Goal: Task Accomplishment & Management: Manage account settings

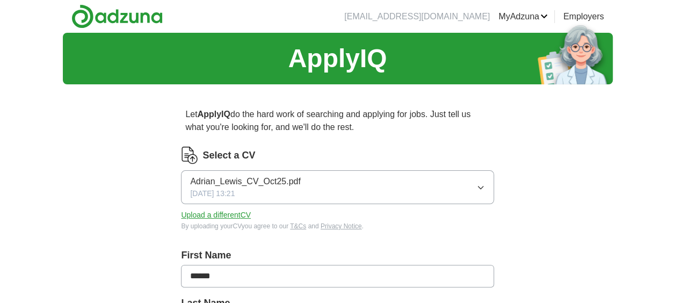
click at [481, 184] on icon "button" at bounding box center [480, 187] width 9 height 9
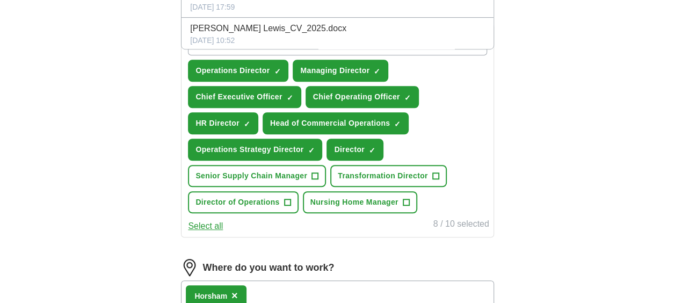
scroll to position [376, 0]
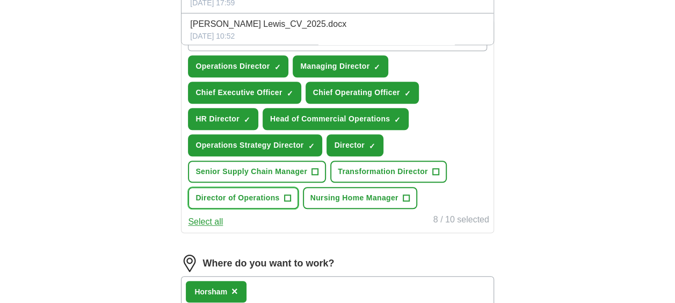
click at [288, 197] on span "+" at bounding box center [287, 198] width 6 height 9
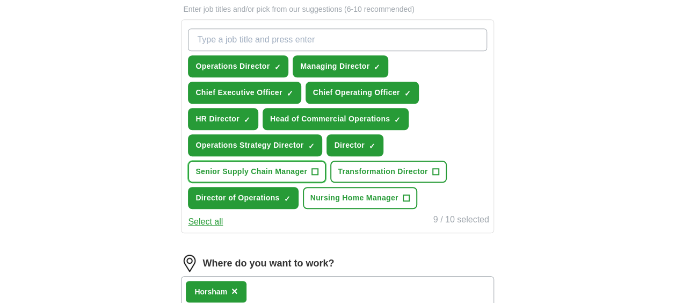
click at [316, 168] on span "+" at bounding box center [315, 172] width 6 height 9
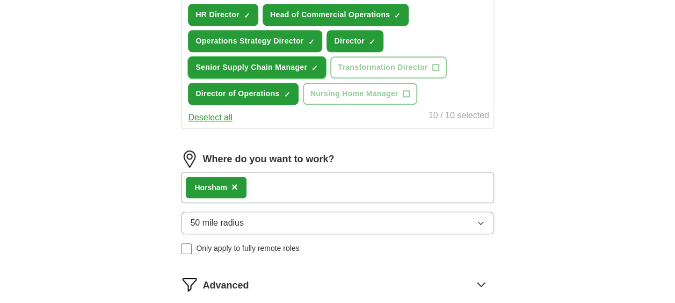
scroll to position [483, 0]
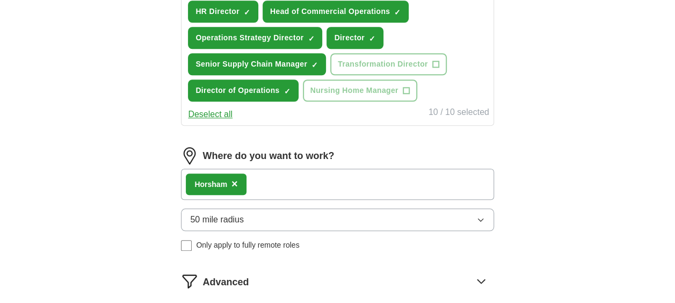
click at [482, 218] on icon "button" at bounding box center [480, 219] width 9 height 9
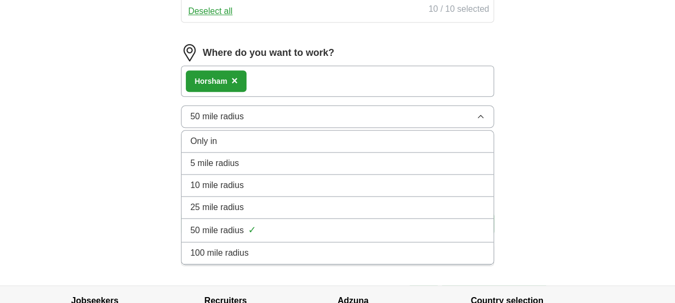
scroll to position [645, 0]
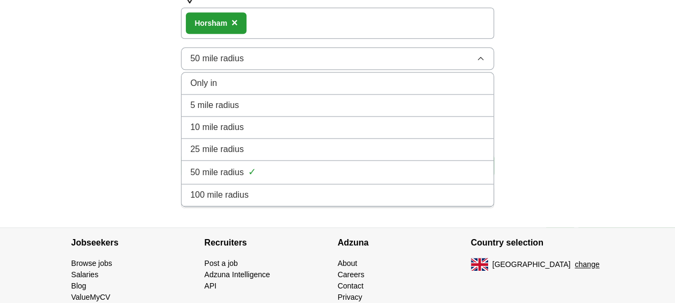
click at [272, 189] on div "100 mile radius" at bounding box center [337, 195] width 294 height 13
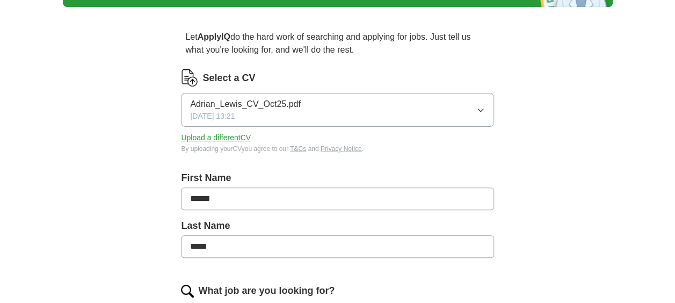
scroll to position [54, 0]
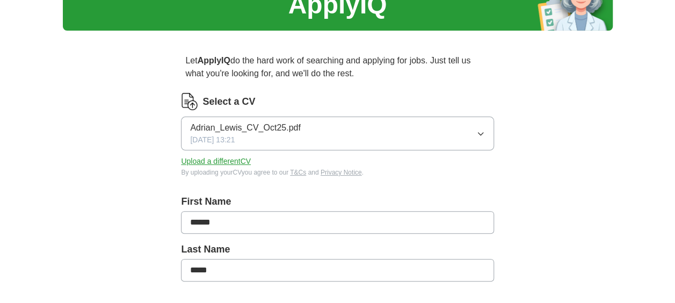
click at [212, 160] on button "Upload a different CV" at bounding box center [216, 161] width 70 height 11
click at [481, 133] on icon "button" at bounding box center [480, 133] width 9 height 9
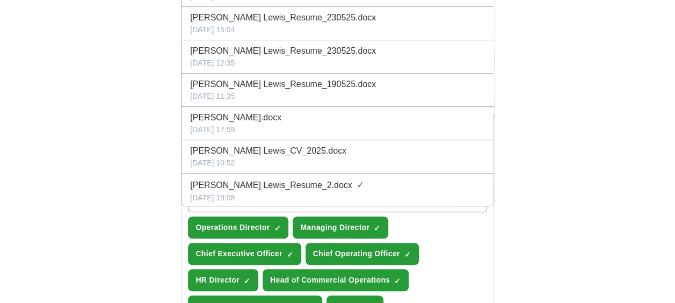
scroll to position [0, 0]
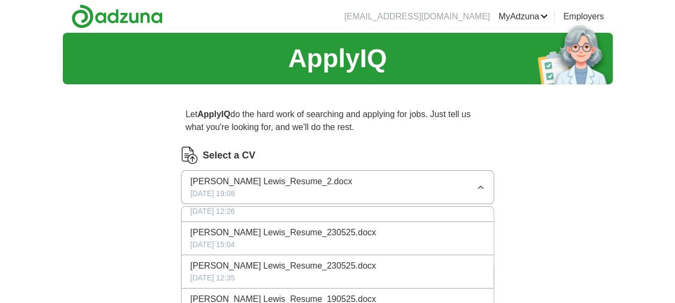
click at [0, 0] on link "CVs" at bounding box center [0, 0] width 0 height 0
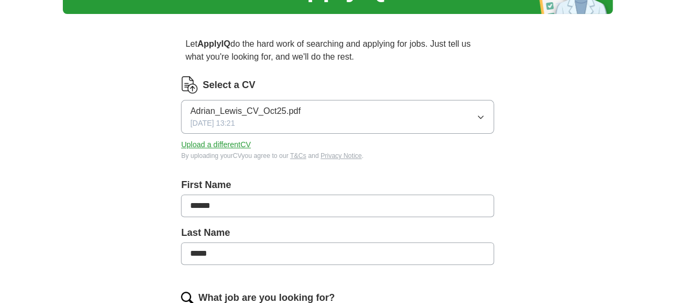
scroll to position [54, 0]
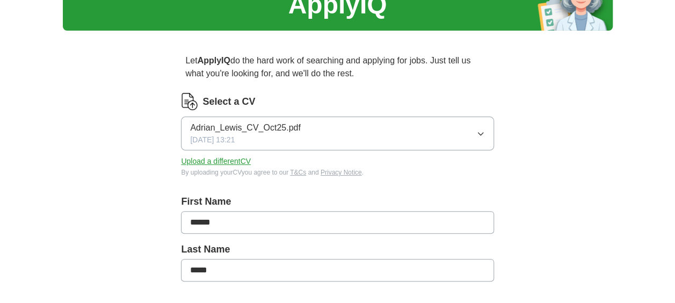
click at [481, 130] on icon "button" at bounding box center [480, 133] width 9 height 9
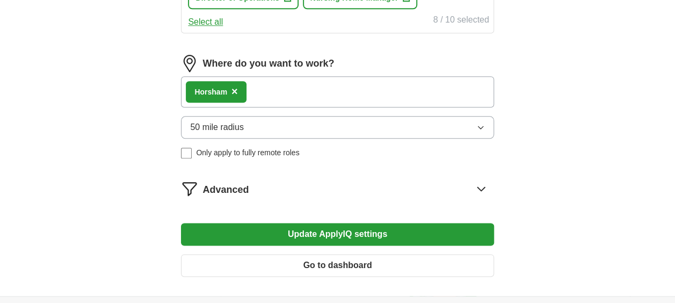
scroll to position [591, 0]
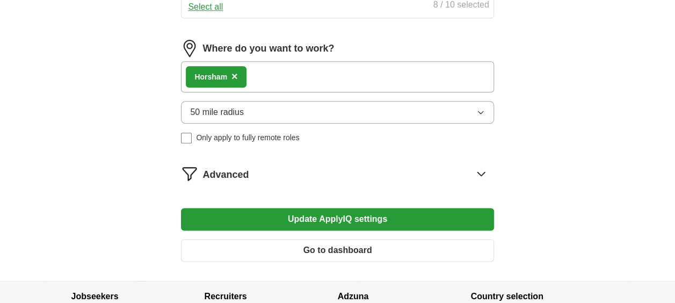
click at [480, 110] on icon "button" at bounding box center [480, 112] width 9 height 9
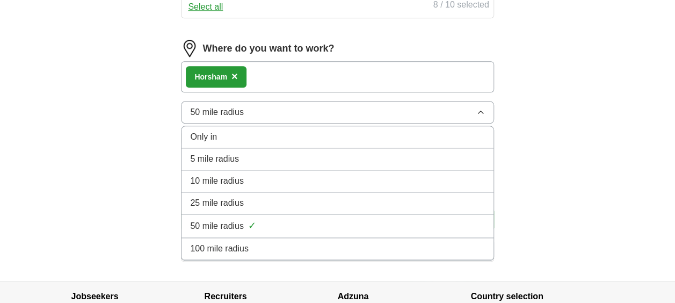
click at [212, 249] on span "100 mile radius" at bounding box center [219, 248] width 59 height 13
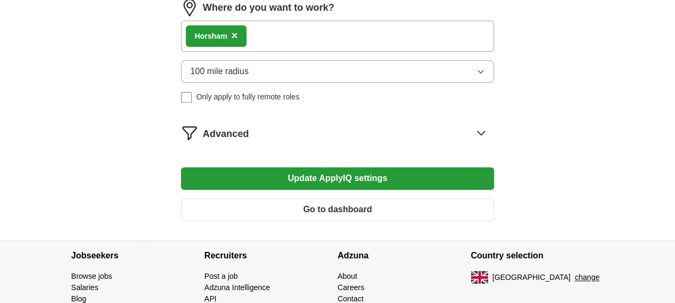
scroll to position [578, 0]
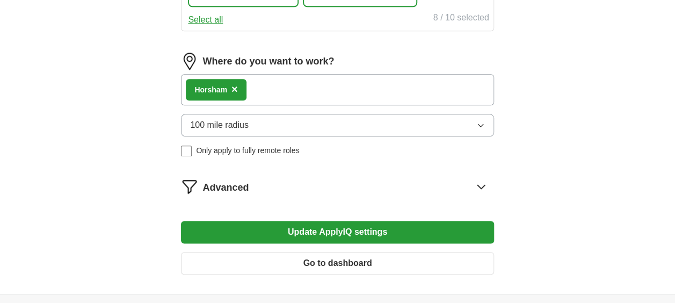
click at [479, 183] on icon at bounding box center [481, 186] width 17 height 17
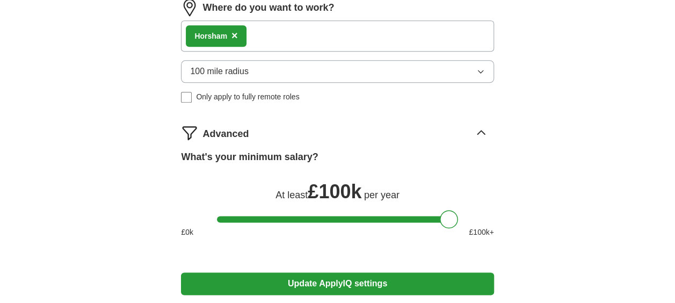
scroll to position [685, 0]
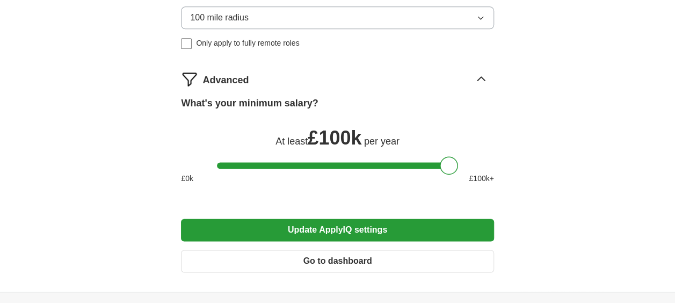
click at [429, 162] on div at bounding box center [337, 165] width 241 height 6
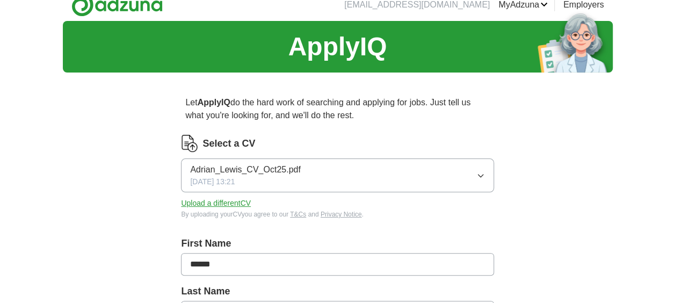
scroll to position [0, 0]
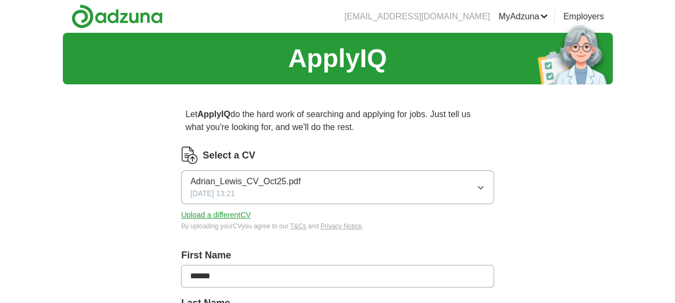
click at [243, 213] on button "Upload a different CV" at bounding box center [216, 214] width 70 height 11
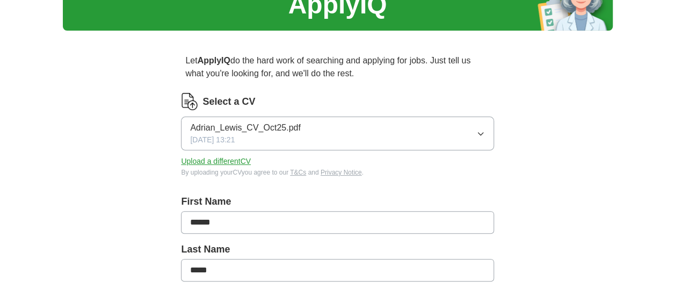
click at [481, 129] on icon "button" at bounding box center [480, 133] width 9 height 9
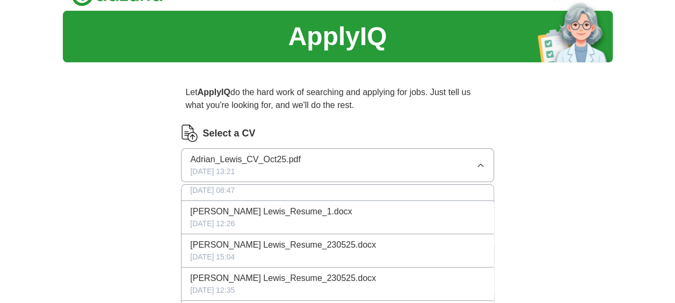
scroll to position [0, 0]
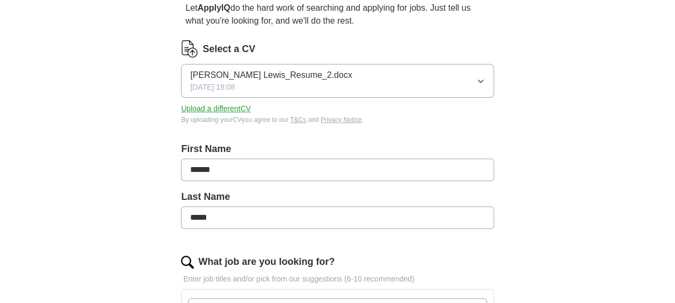
scroll to position [54, 0]
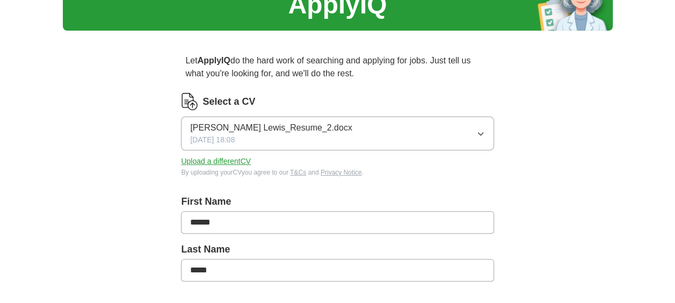
click at [485, 131] on icon "button" at bounding box center [480, 133] width 9 height 9
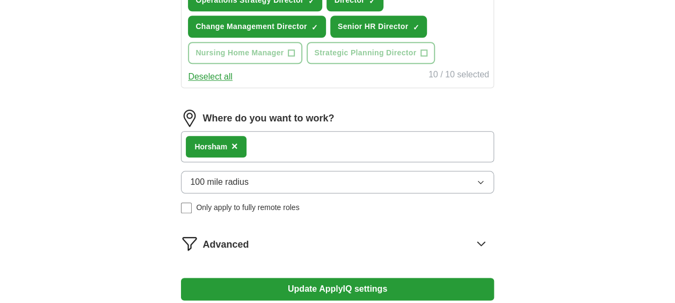
scroll to position [537, 0]
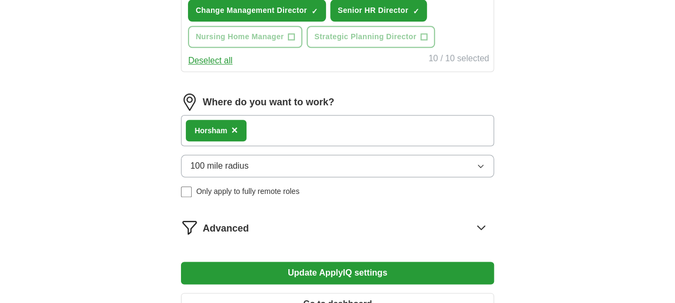
click at [303, 127] on div "Horsham ×" at bounding box center [337, 130] width 313 height 31
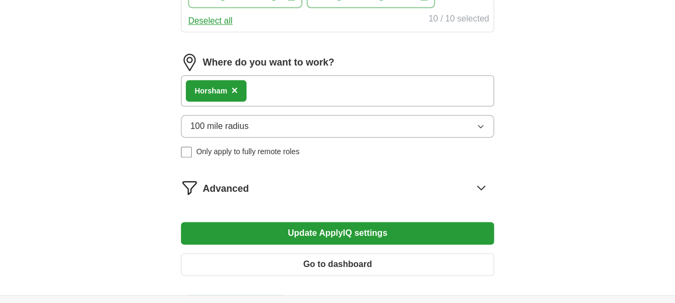
scroll to position [591, 0]
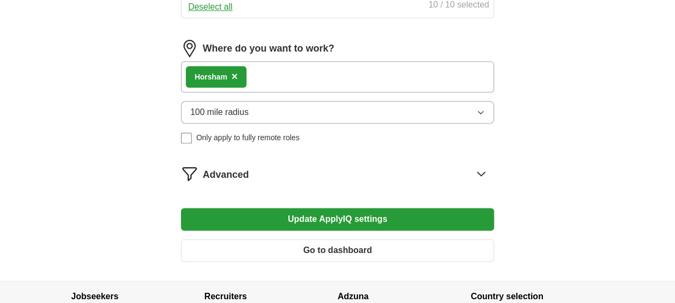
click at [339, 215] on button "Update ApplyIQ settings" at bounding box center [337, 219] width 313 height 23
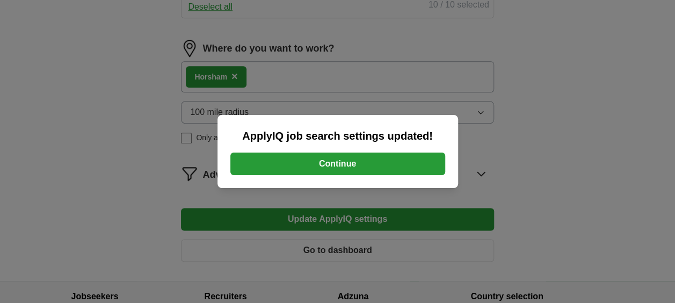
click at [343, 164] on button "Continue" at bounding box center [337, 164] width 215 height 23
